Goal: Check status: Verify the current state of an ongoing process or item

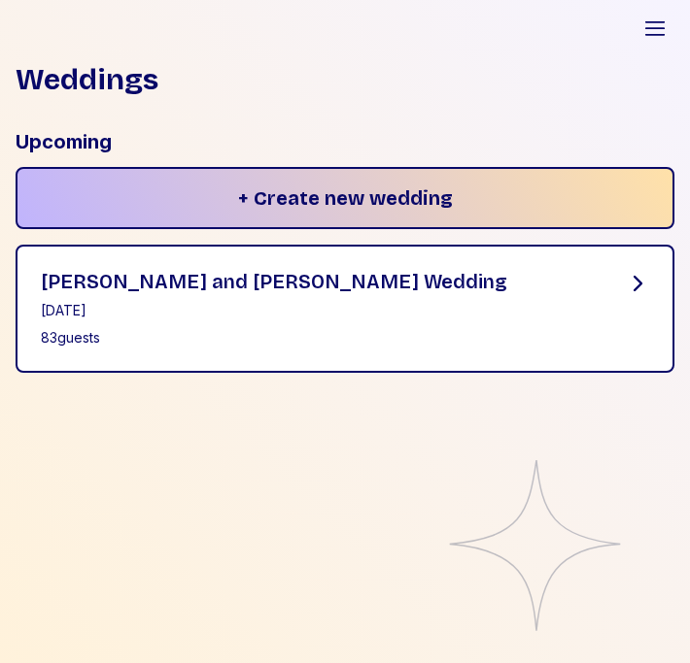
click at [340, 251] on div "[PERSON_NAME] and [PERSON_NAME] Wedding [DATE] 83 guests" at bounding box center [345, 309] width 658 height 128
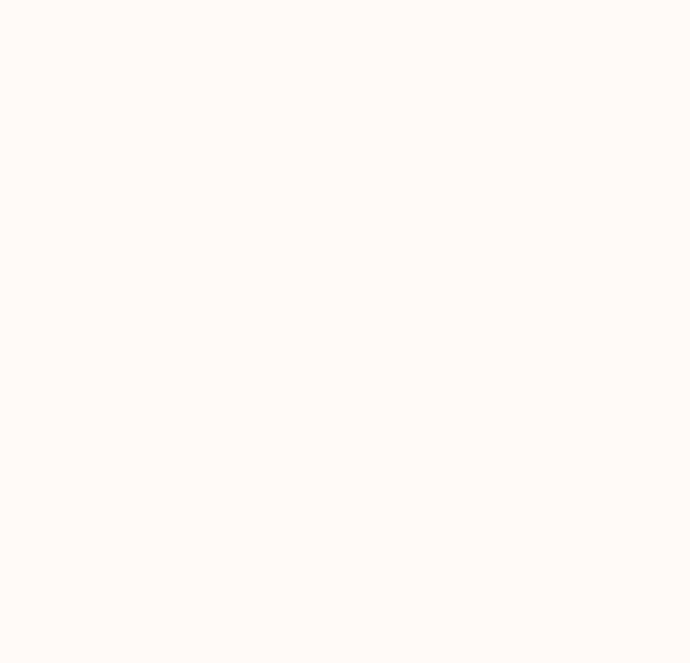
click at [292, 542] on body at bounding box center [345, 331] width 690 height 663
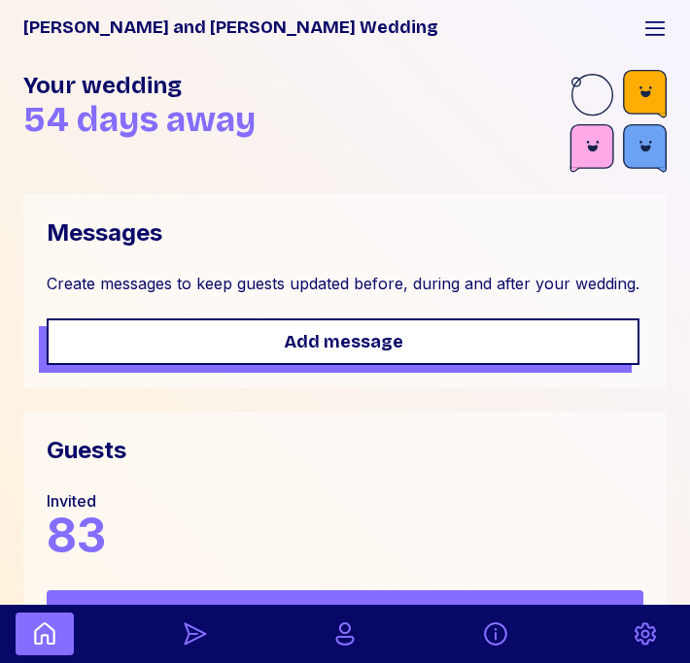
click at [374, 506] on div "Invited 83" at bounding box center [345, 524] width 596 height 70
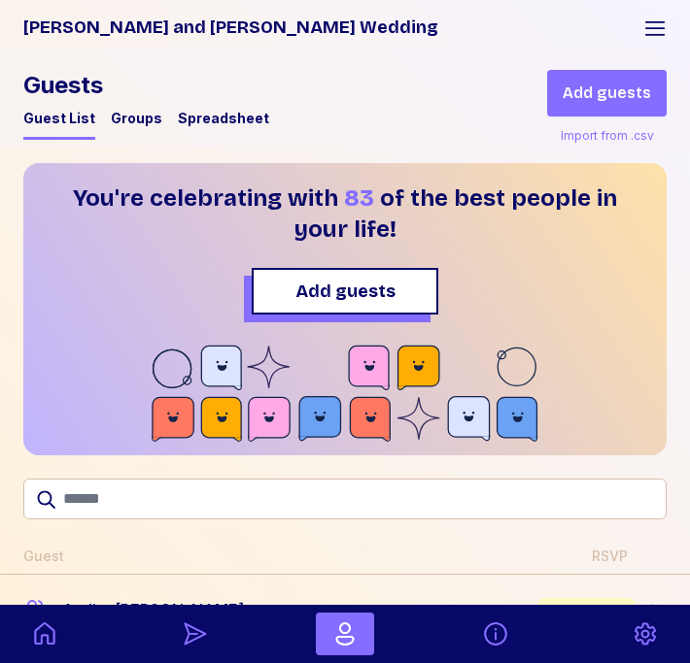
drag, startPoint x: 291, startPoint y: 274, endPoint x: 286, endPoint y: 1465, distance: 1190.7
click at [286, 662] on html "[PERSON_NAME] and [PERSON_NAME] Wedding Open sidebar [PERSON_NAME] and [PERSON_…" at bounding box center [345, 331] width 690 height 663
click at [323, 190] on h1 "You're celebrating with 83 of the best people in your life!" at bounding box center [344, 214] width 583 height 62
click at [434, 326] on div "You're celebrating with 83 of the best people in your life! Add guests" at bounding box center [344, 309] width 643 height 292
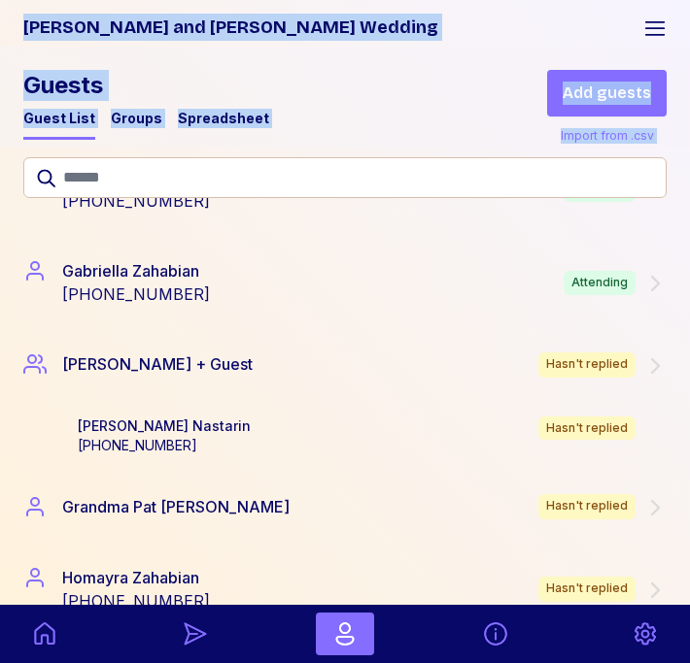
drag, startPoint x: 434, startPoint y: 326, endPoint x: 556, endPoint y: -118, distance: 460.1
click at [556, 0] on html "[PERSON_NAME] and [PERSON_NAME] Wedding Open sidebar [PERSON_NAME] and [PERSON_…" at bounding box center [345, 331] width 690 height 663
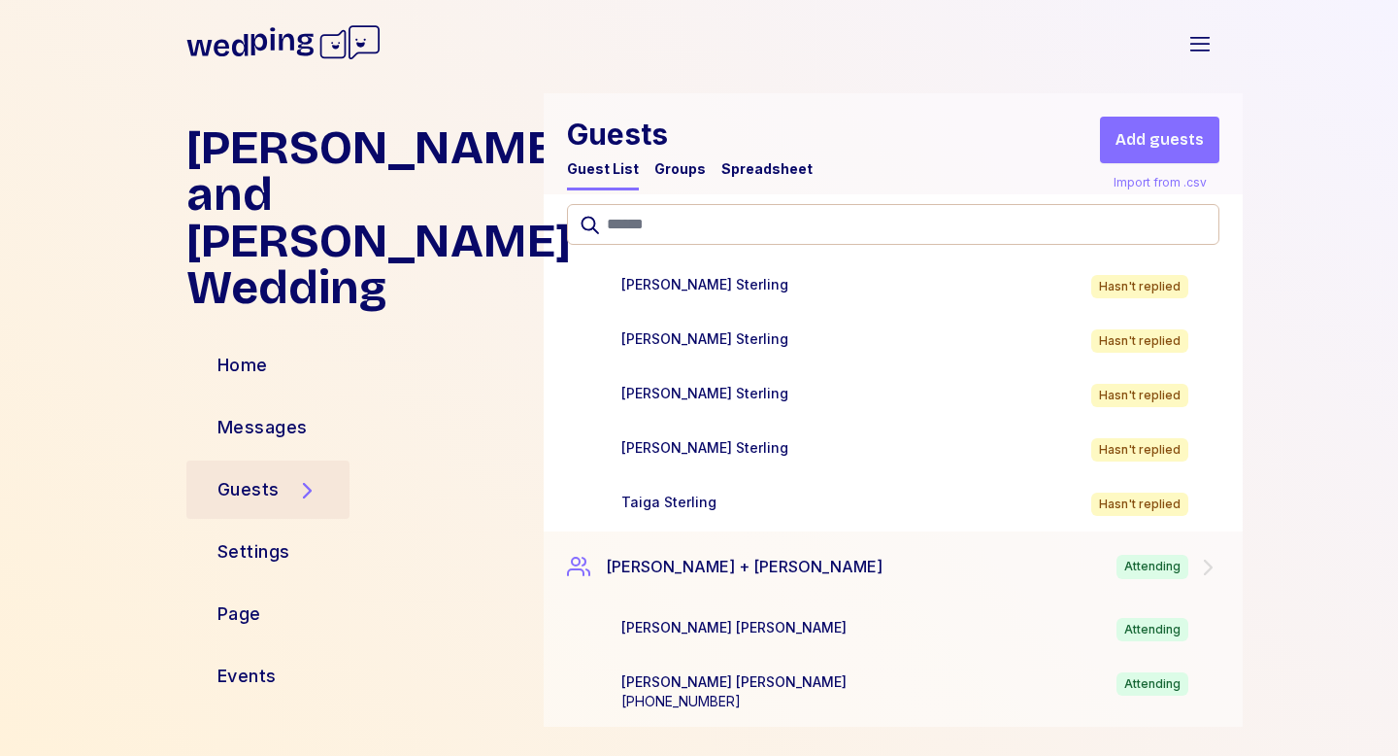
scroll to position [5724, 0]
